Goal: Task Accomplishment & Management: Complete application form

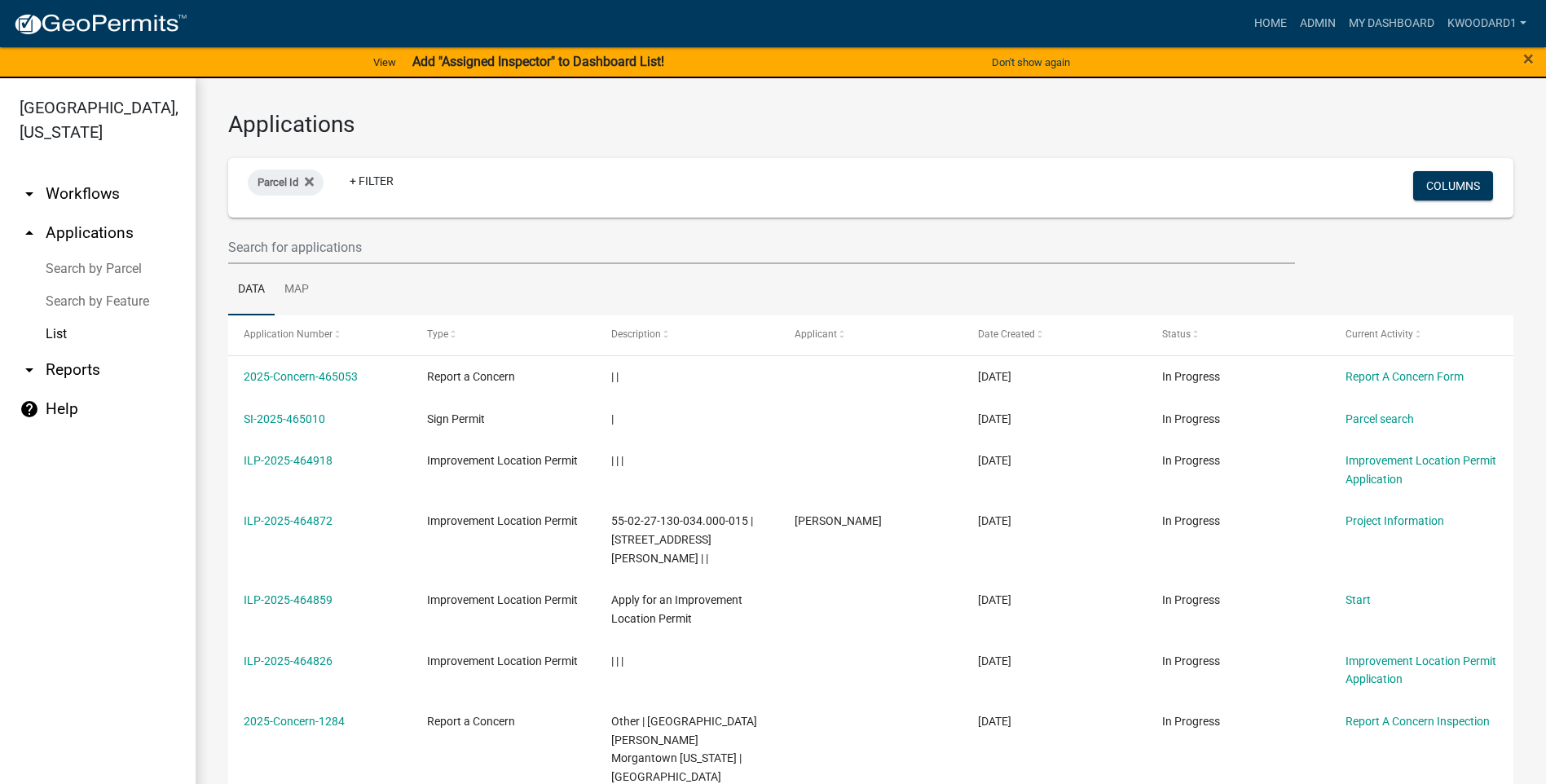
select select "3: 100"
click at [307, 257] on input "text" at bounding box center [761, 247] width 1066 height 33
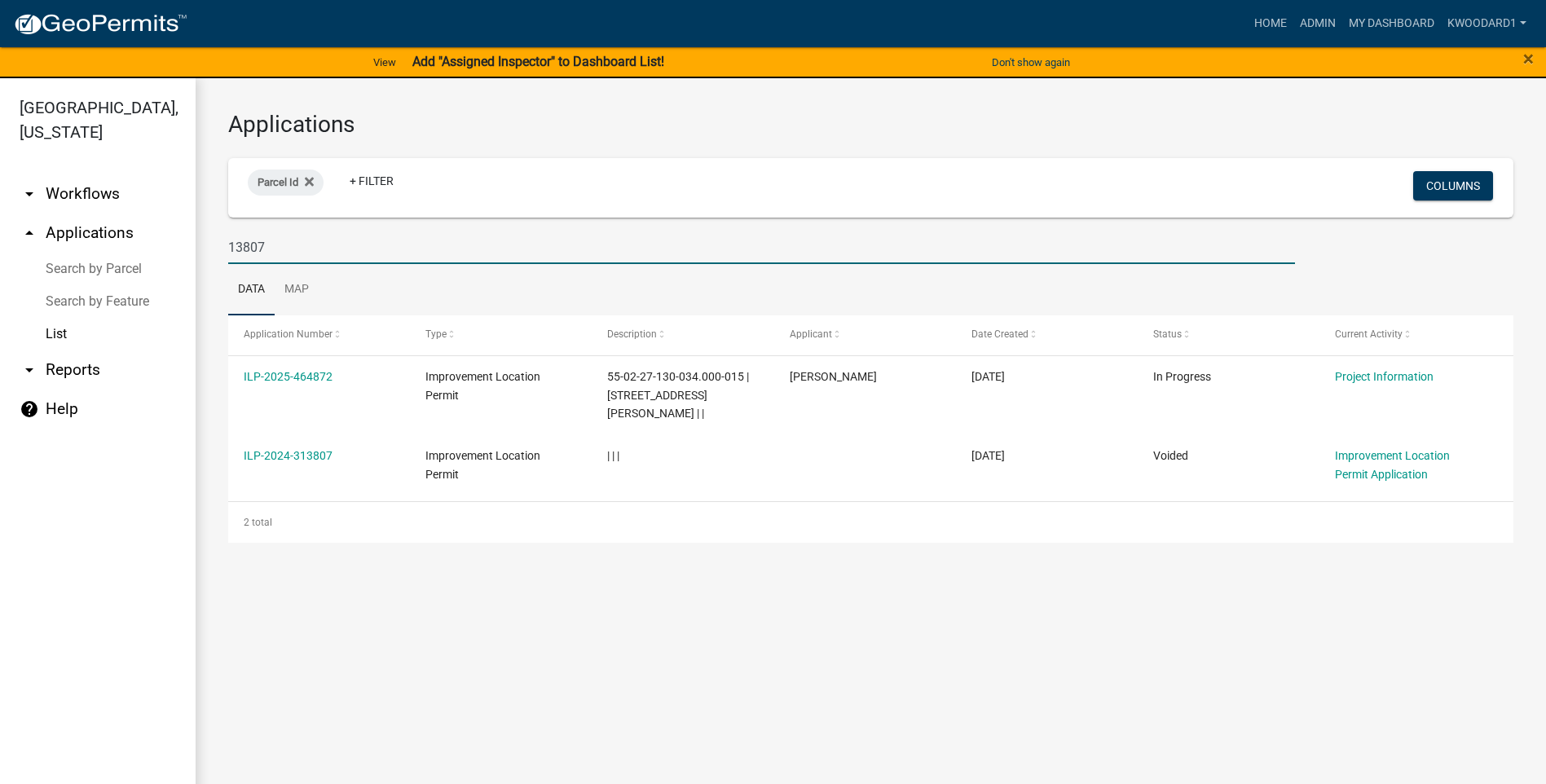
type input "13807"
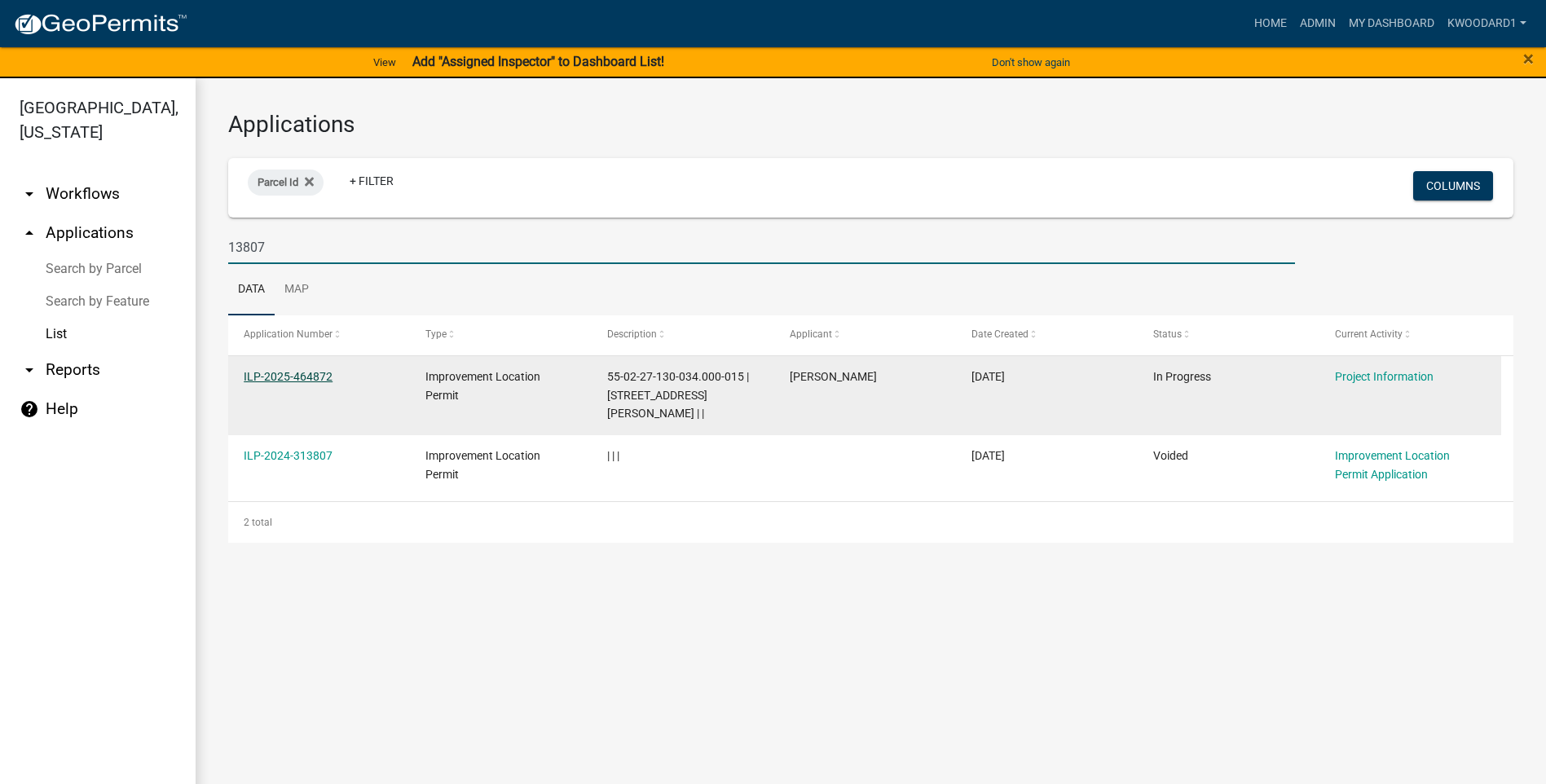
click at [286, 378] on link "ILP-2025-464872" at bounding box center [288, 376] width 89 height 13
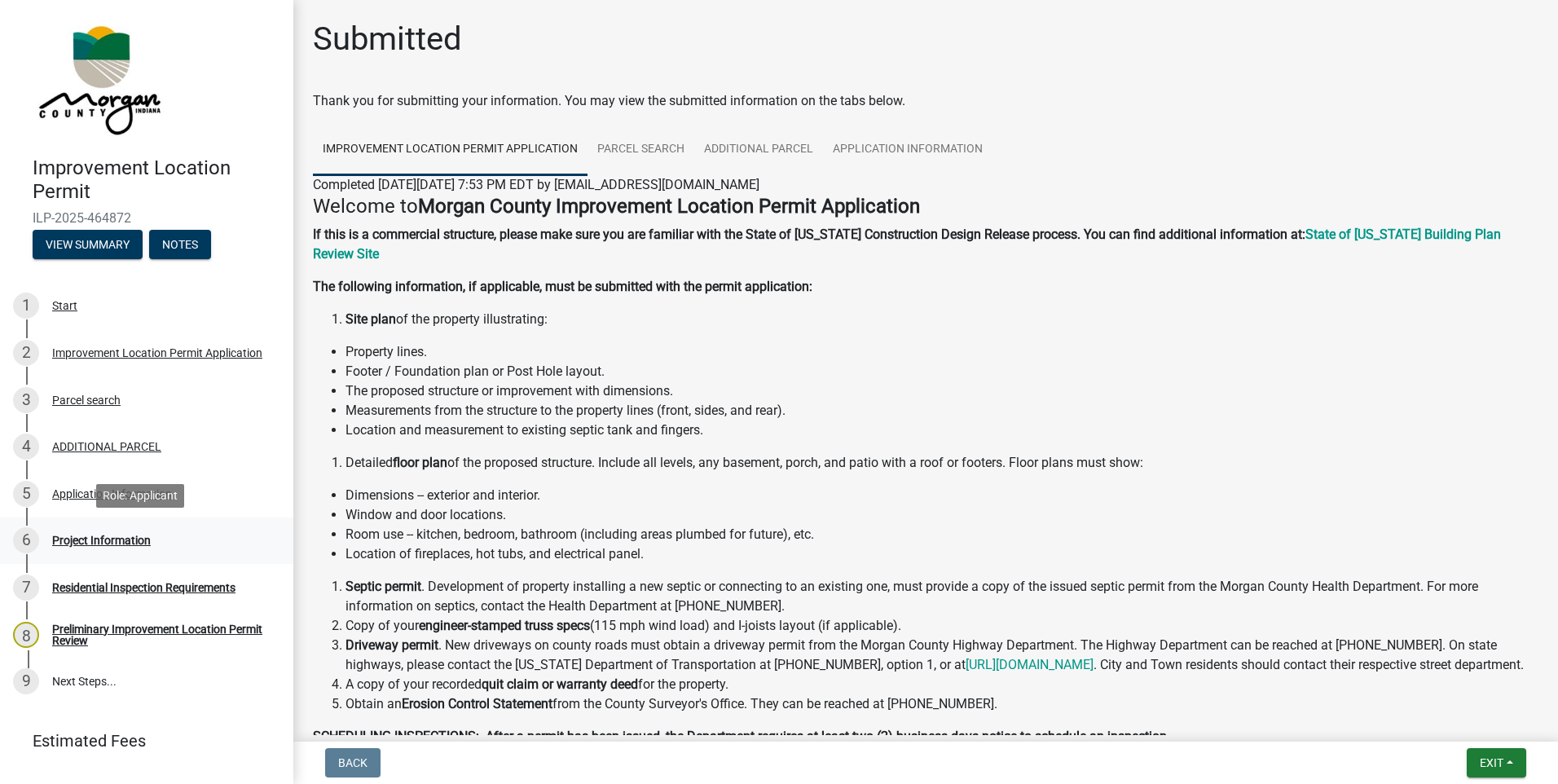
click at [75, 538] on div "Project Information" at bounding box center [101, 540] width 99 height 11
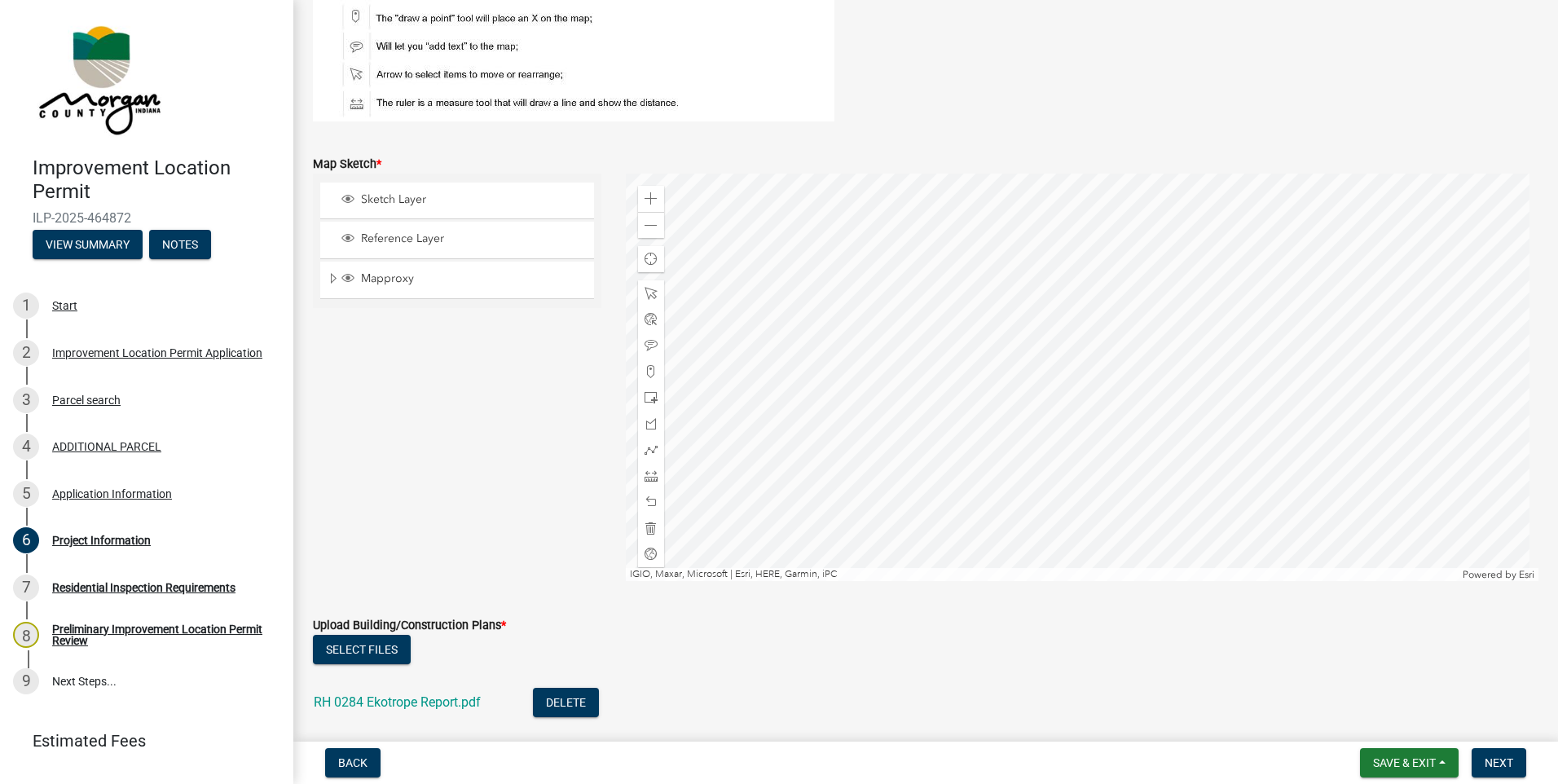
scroll to position [3503, 0]
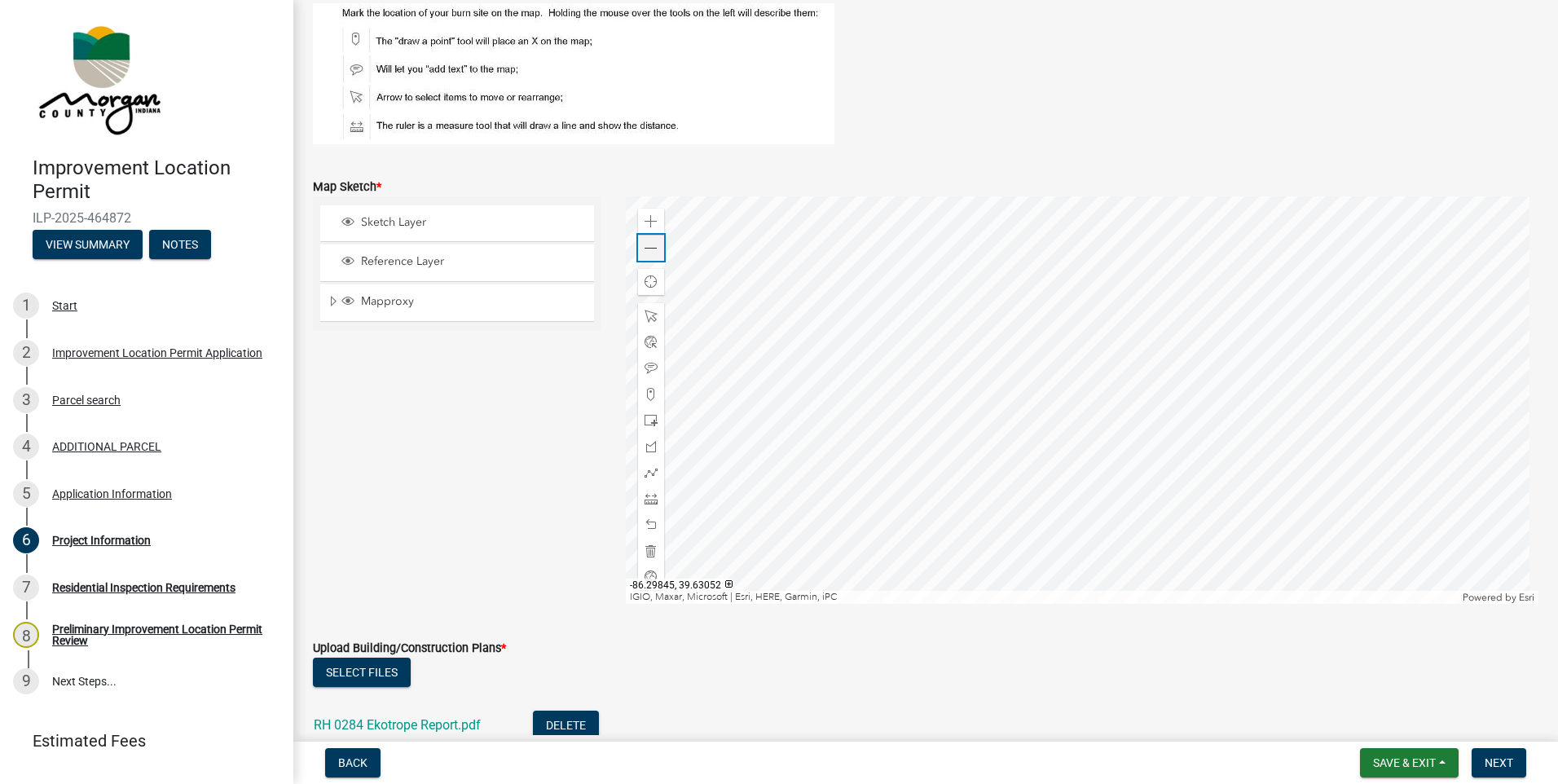
click at [653, 254] on span at bounding box center [651, 248] width 13 height 13
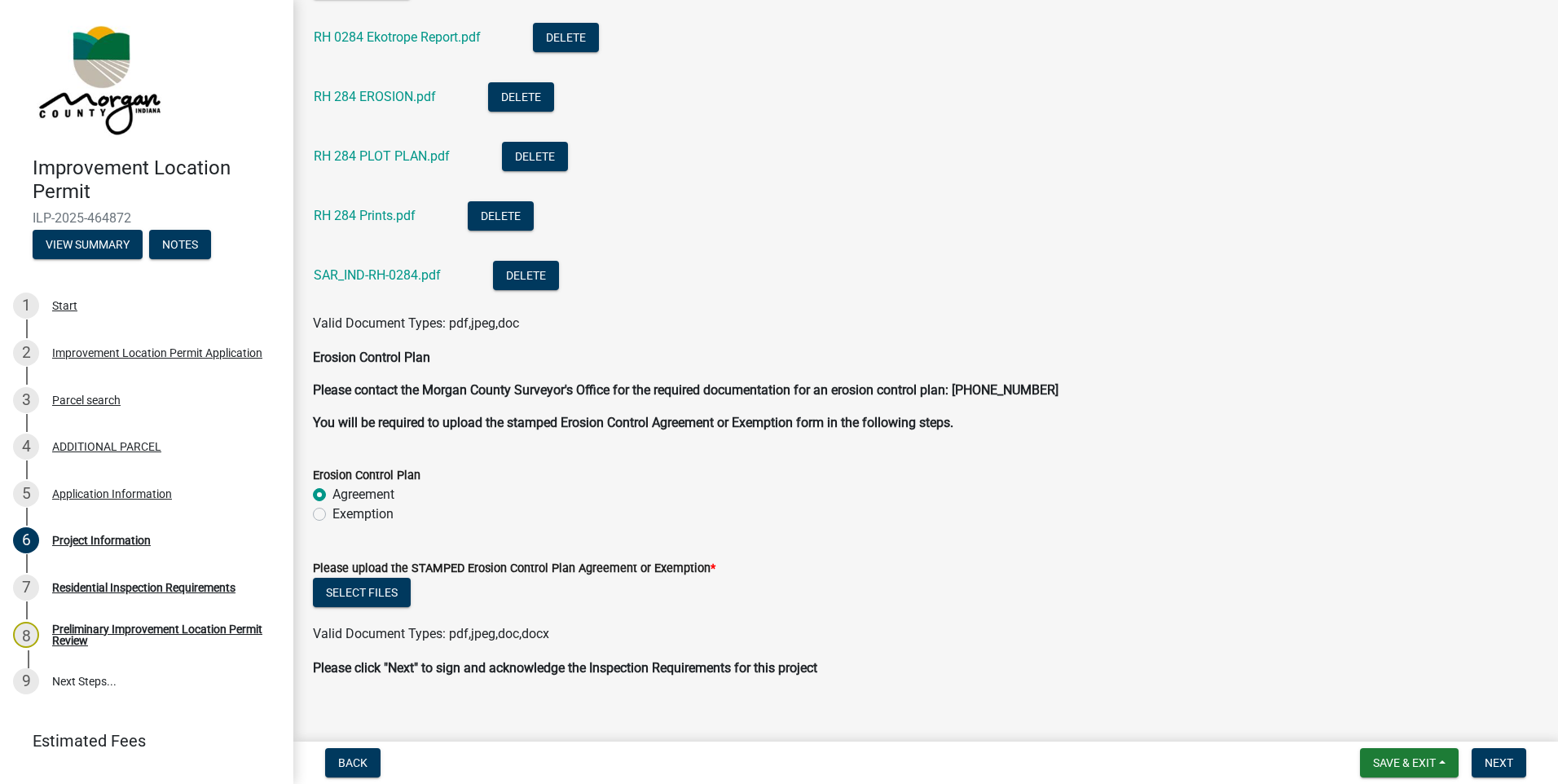
scroll to position [4211, 0]
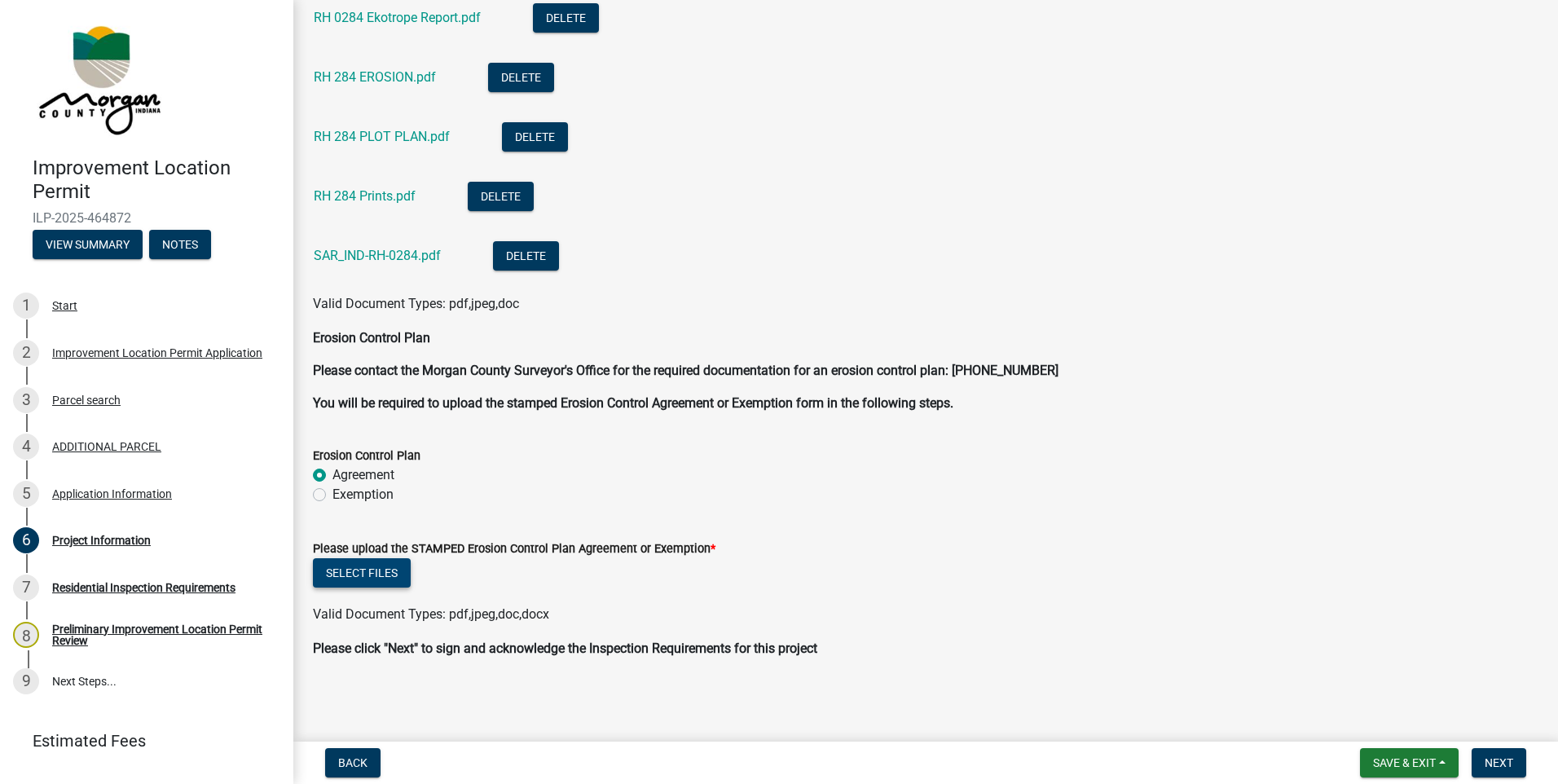
click at [346, 576] on button "Select files" at bounding box center [362, 573] width 98 height 30
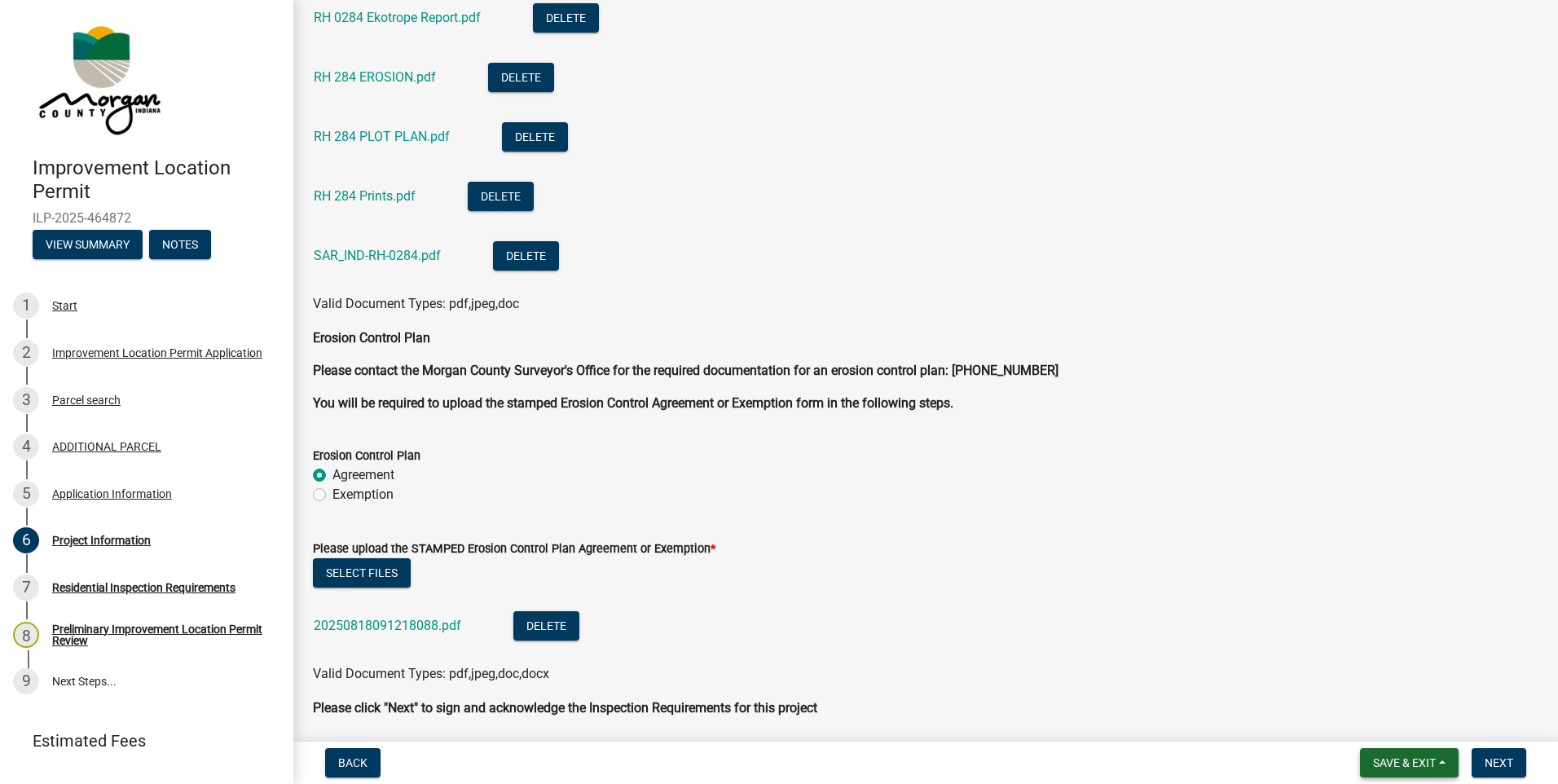
click at [1419, 765] on span "Save & Exit" at bounding box center [1404, 763] width 63 height 13
click at [1381, 711] on button "Save & Exit" at bounding box center [1393, 720] width 130 height 39
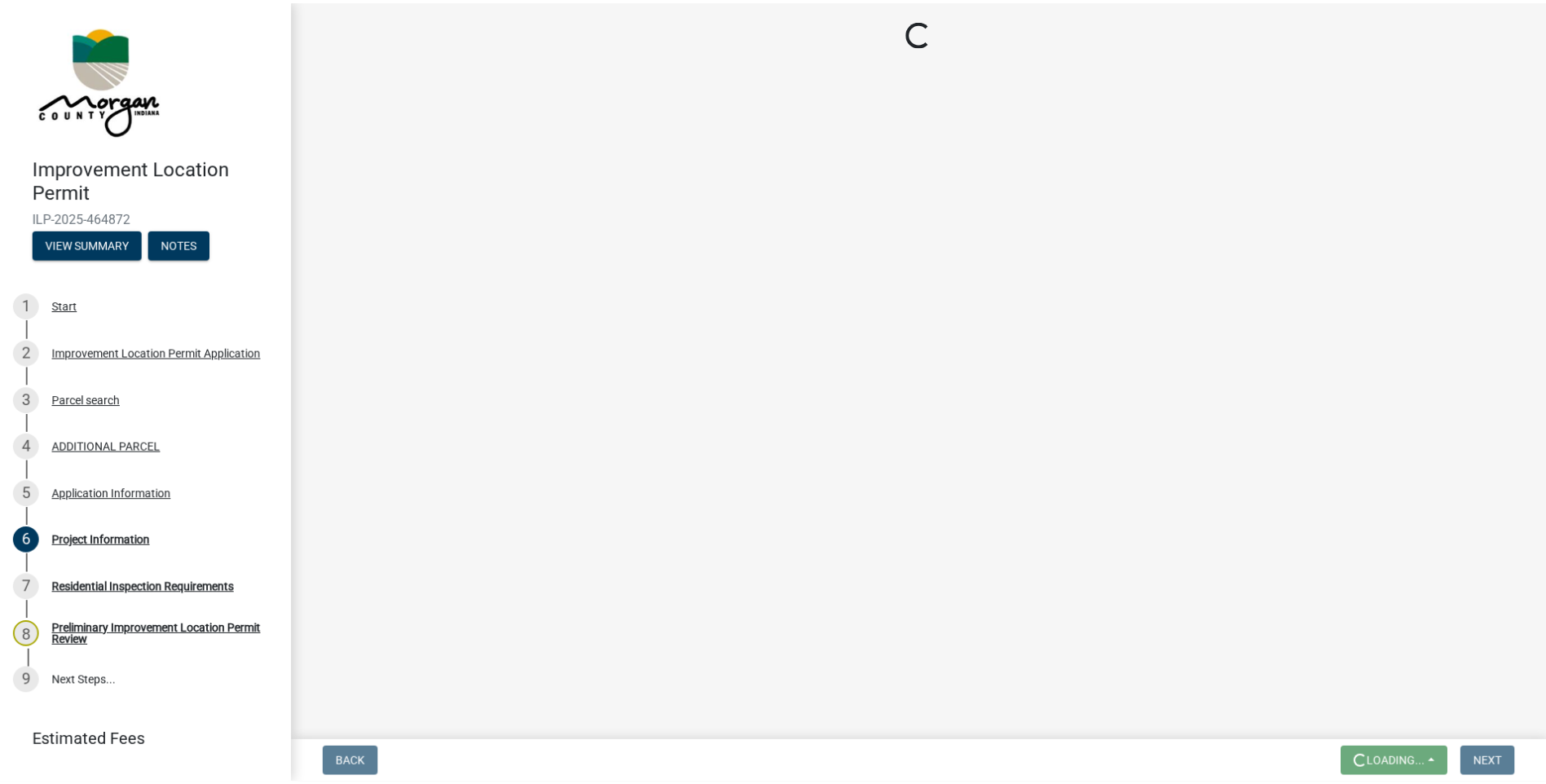
scroll to position [0, 0]
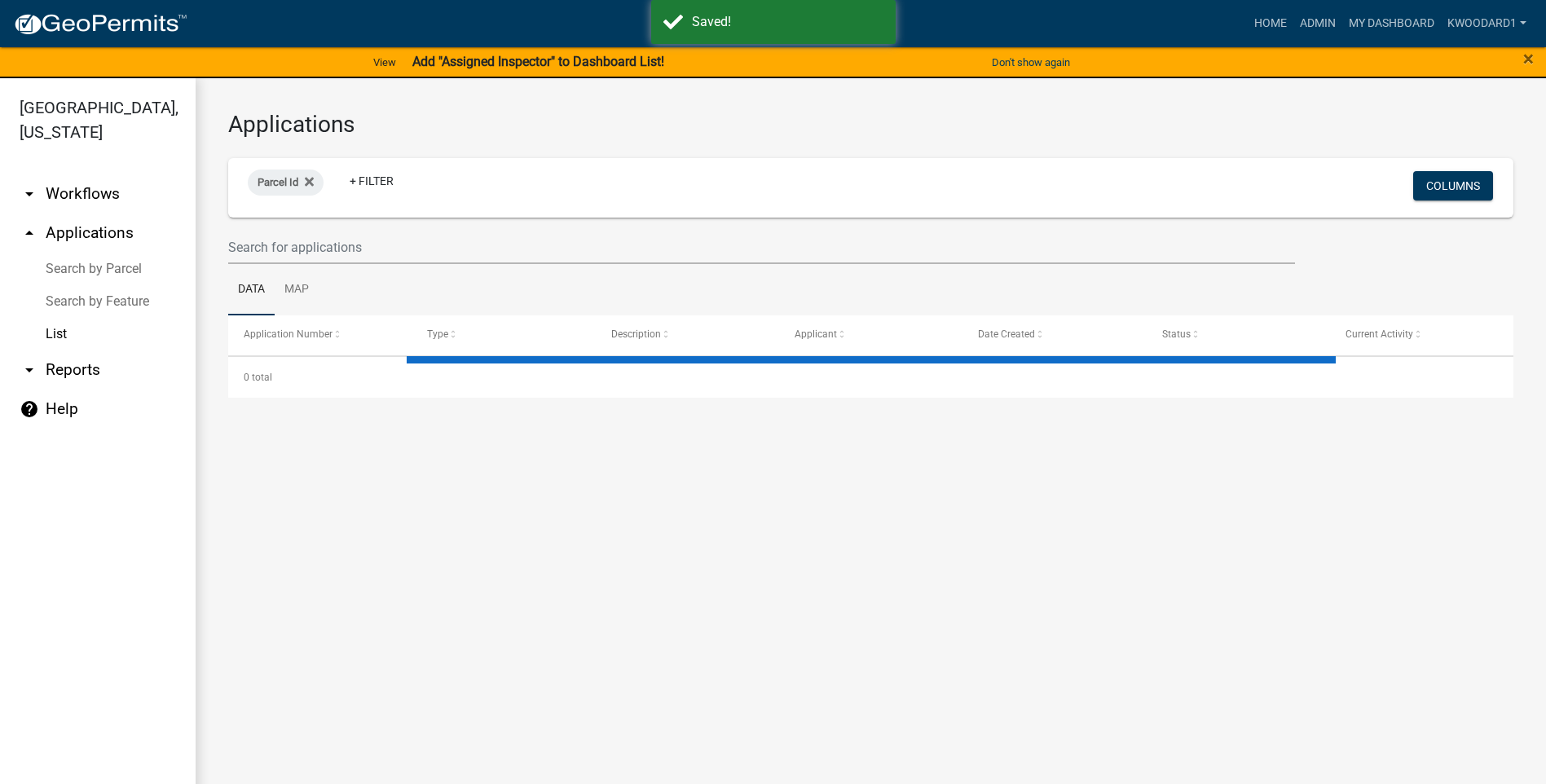
select select "3: 100"
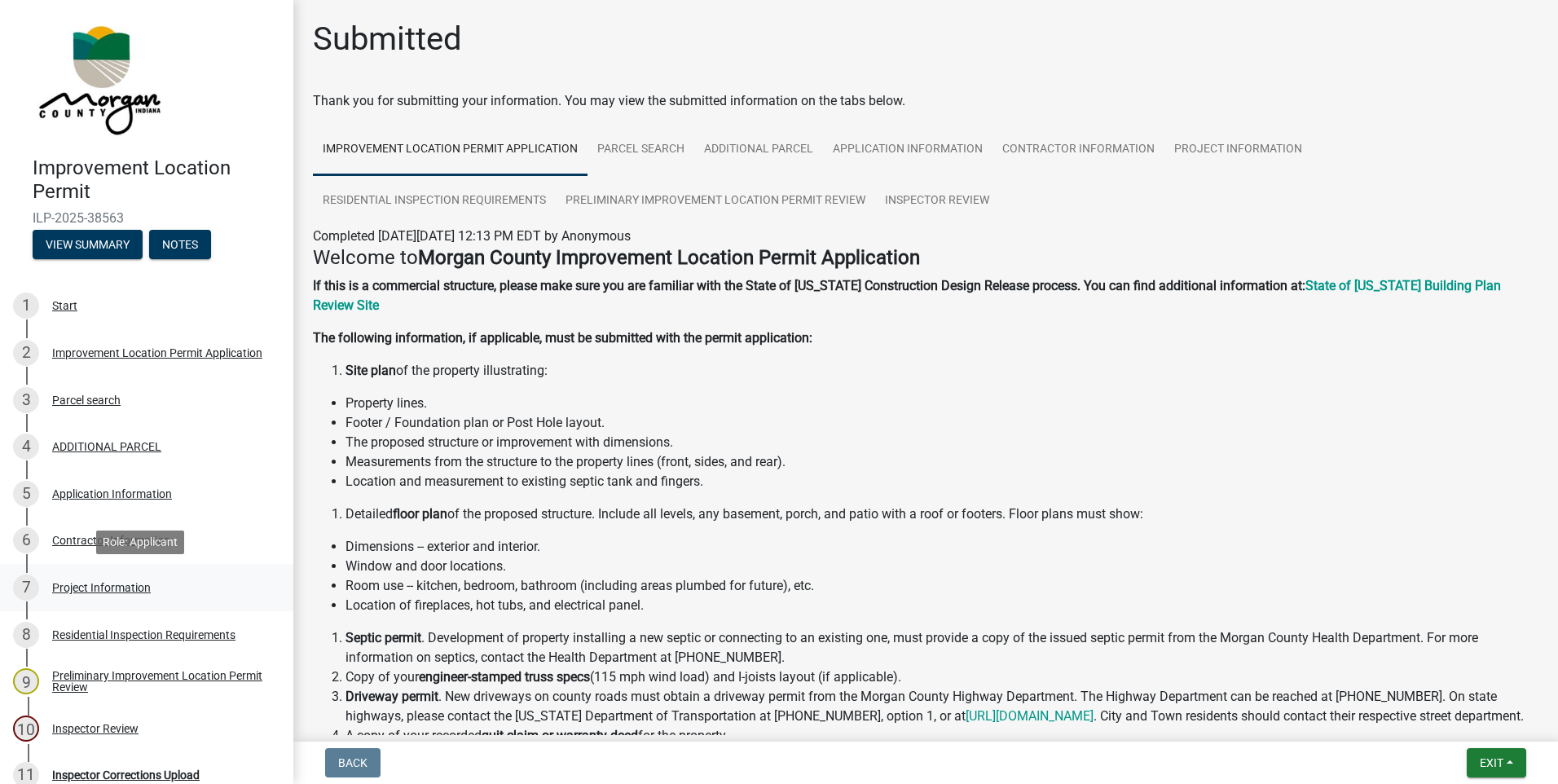
click at [87, 588] on div "Project Information" at bounding box center [101, 588] width 99 height 11
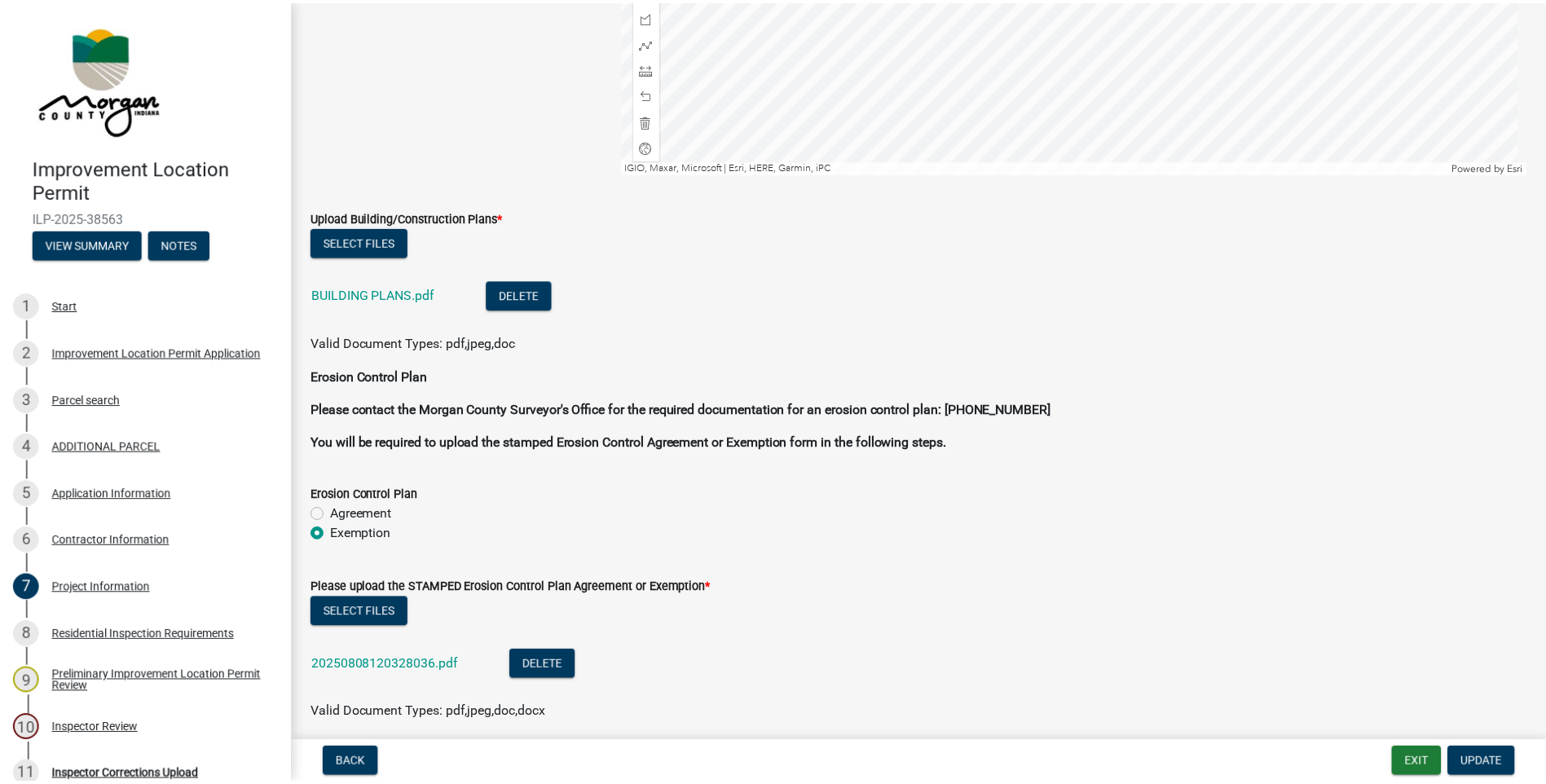
scroll to position [3259, 0]
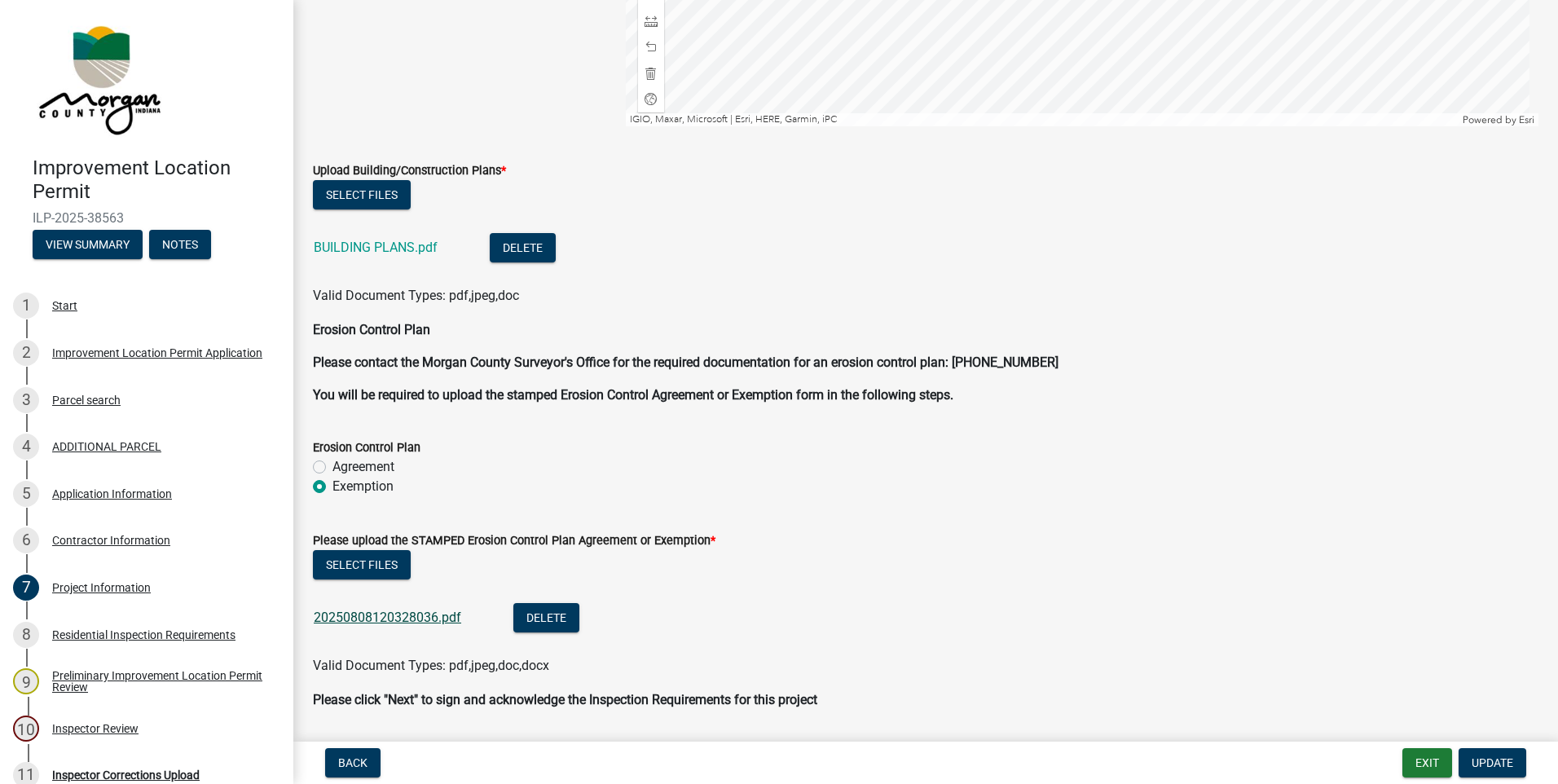
click at [377, 617] on link "20250808120328036.pdf" at bounding box center [387, 617] width 148 height 16
click at [1421, 765] on button "Exit" at bounding box center [1427, 763] width 50 height 30
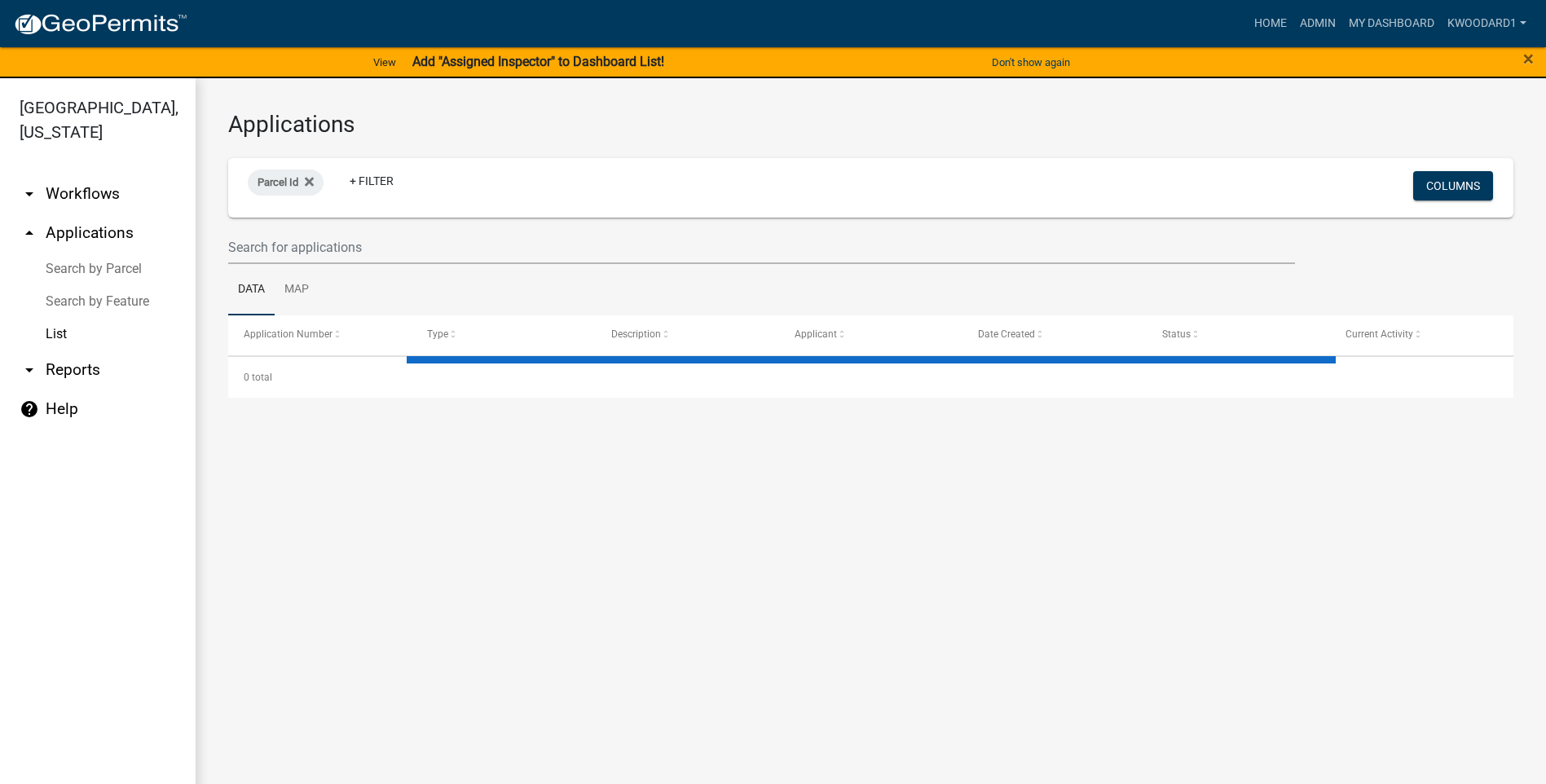
select select "3: 100"
